Goal: Task Accomplishment & Management: Use online tool/utility

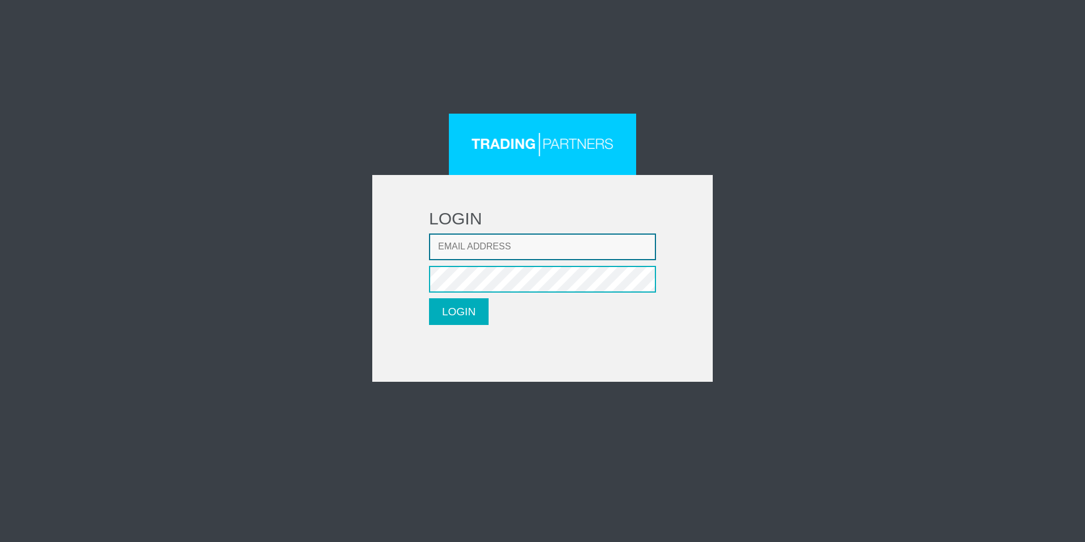
click at [503, 245] on input "Email address" at bounding box center [542, 246] width 227 height 27
type input "golddigger2206@gmail.com"
click at [458, 305] on button "LOGIN" at bounding box center [459, 311] width 60 height 27
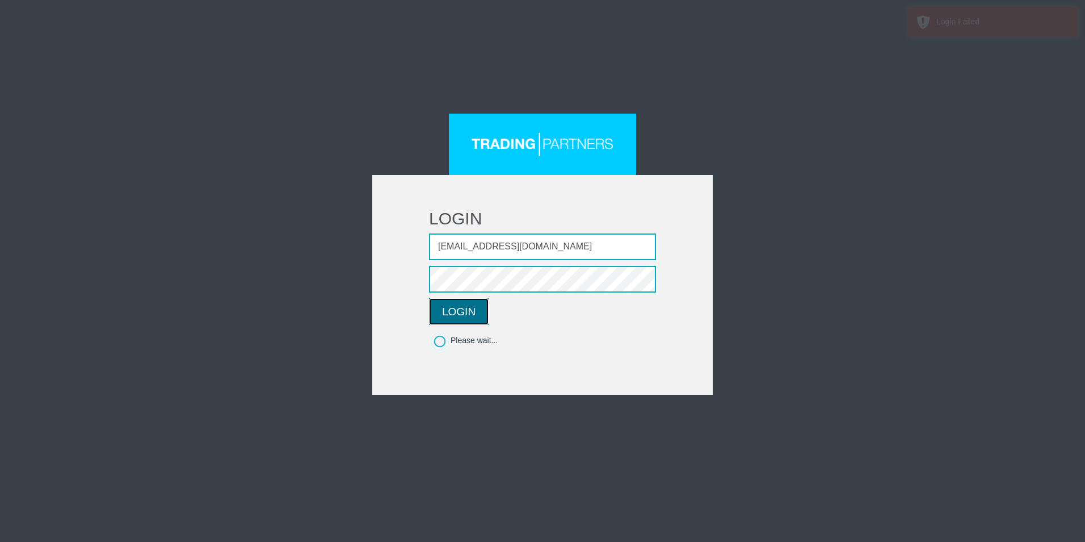
click at [467, 314] on button "LOGIN" at bounding box center [459, 311] width 60 height 27
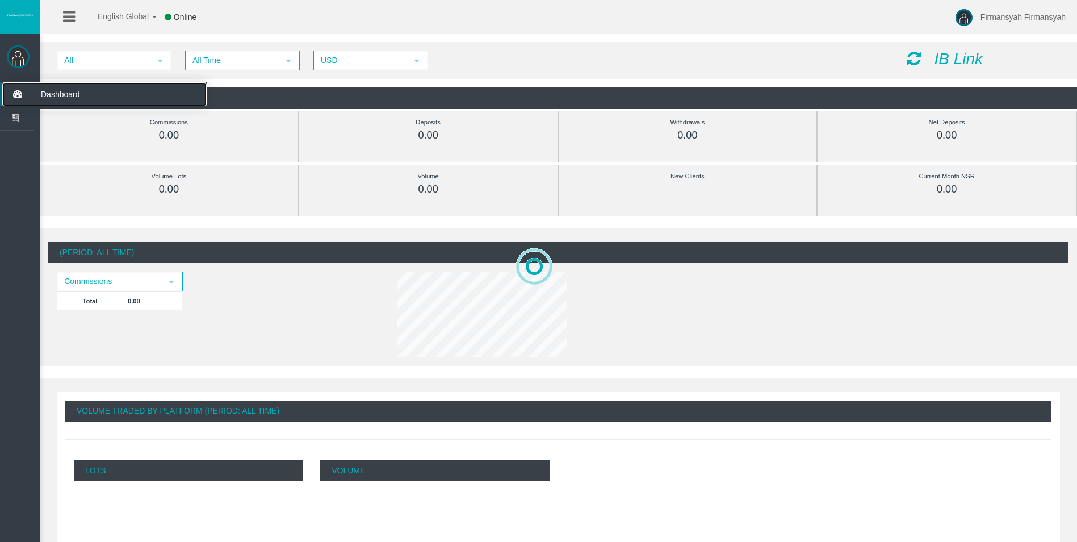
click at [87, 96] on span "Dashboard" at bounding box center [87, 94] width 111 height 24
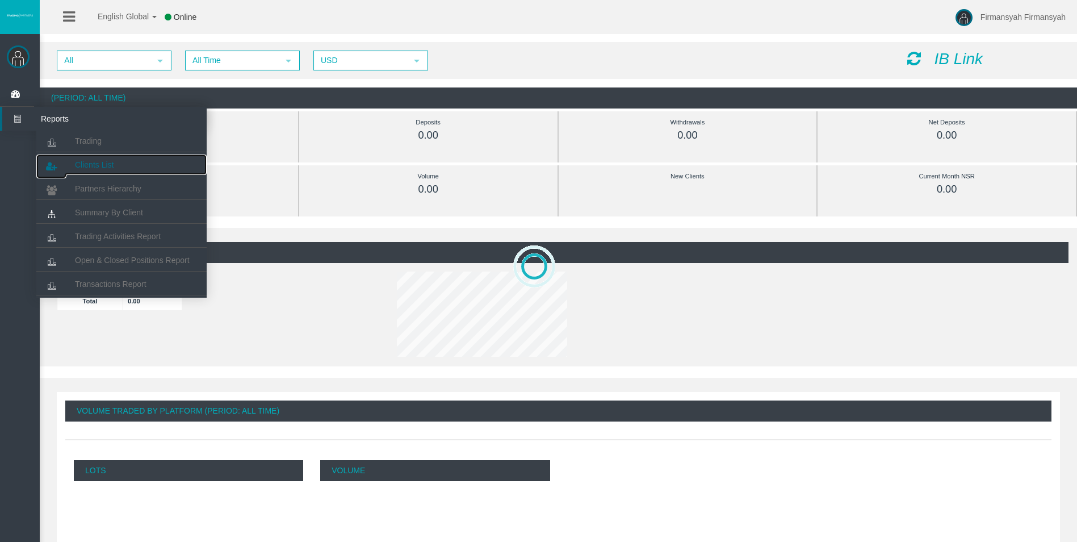
click at [115, 166] on link "Clients List" at bounding box center [121, 164] width 170 height 20
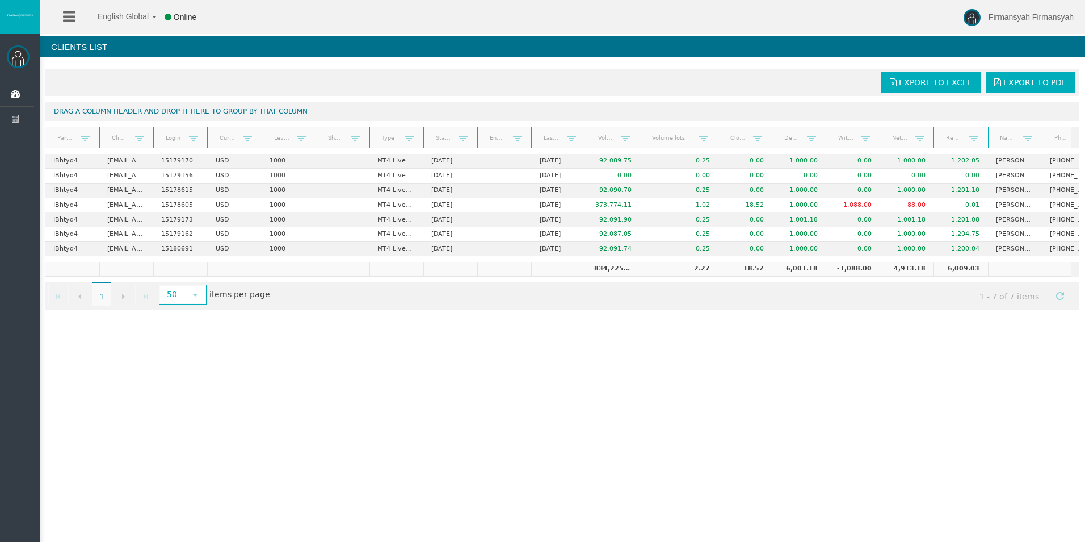
drag, startPoint x: 684, startPoint y: 128, endPoint x: 710, endPoint y: 124, distance: 26.3
click at [710, 124] on div "Export to Excel Export to PDF Drag a column header and drop it here to group by…" at bounding box center [563, 189] width 1046 height 253
